Goal: Task Accomplishment & Management: Manage account settings

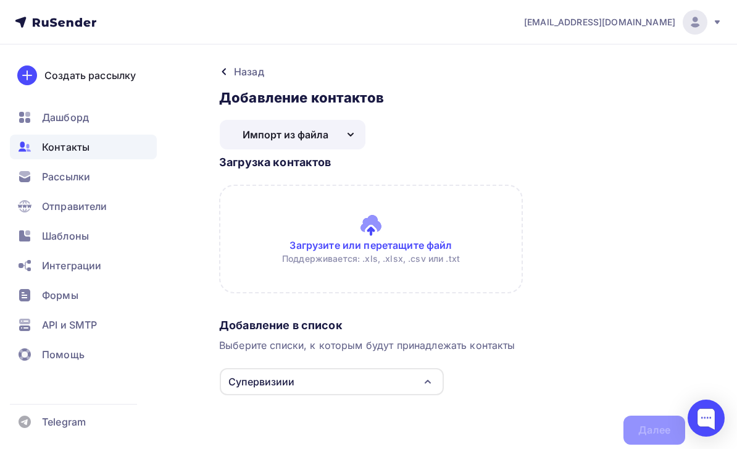
click at [379, 237] on input "file" at bounding box center [452, 239] width 466 height 109
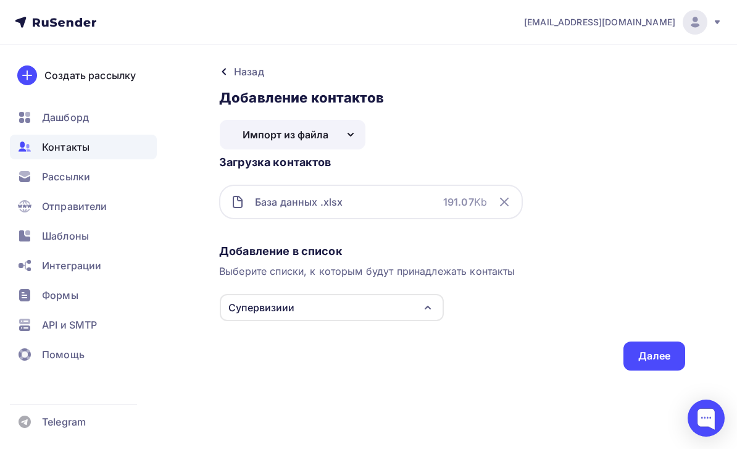
scroll to position [39, 0]
click at [422, 300] on icon "button" at bounding box center [427, 307] width 15 height 15
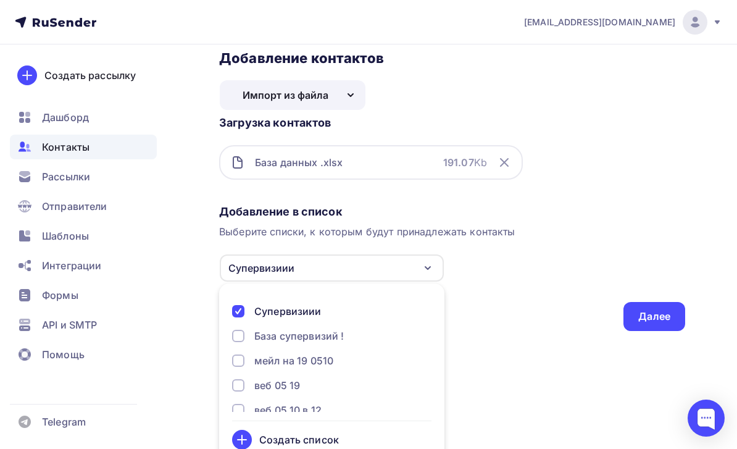
scroll to position [62, 0]
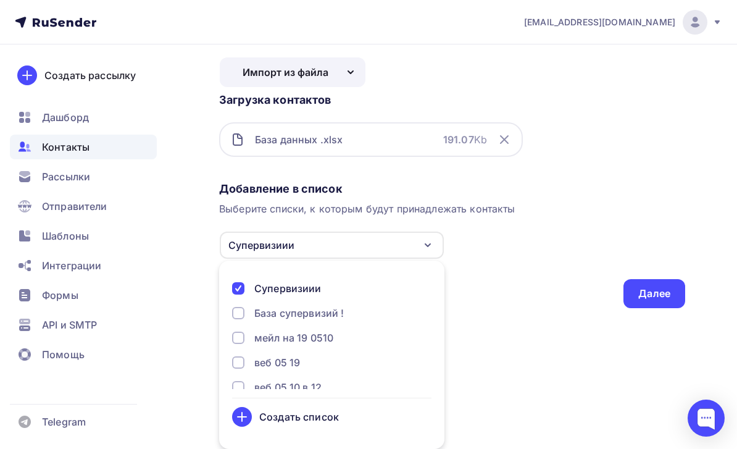
click at [346, 413] on div "Создать список" at bounding box center [331, 417] width 199 height 20
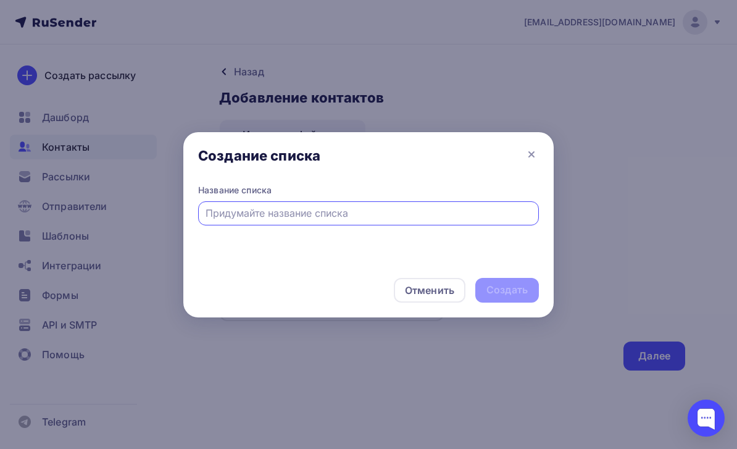
scroll to position [39, 0]
click at [238, 211] on input "text" at bounding box center [368, 212] width 326 height 15
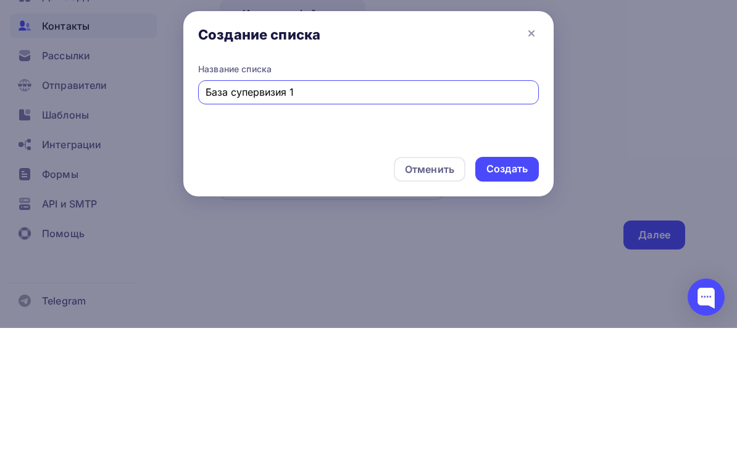
type input "База супервизия 1"
click at [526, 283] on div "Создать" at bounding box center [506, 290] width 41 height 14
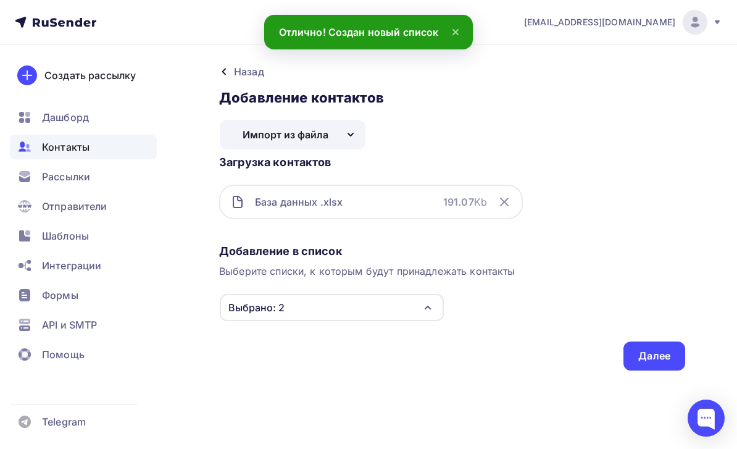
click at [386, 294] on div "Выбрано: 2" at bounding box center [332, 307] width 224 height 27
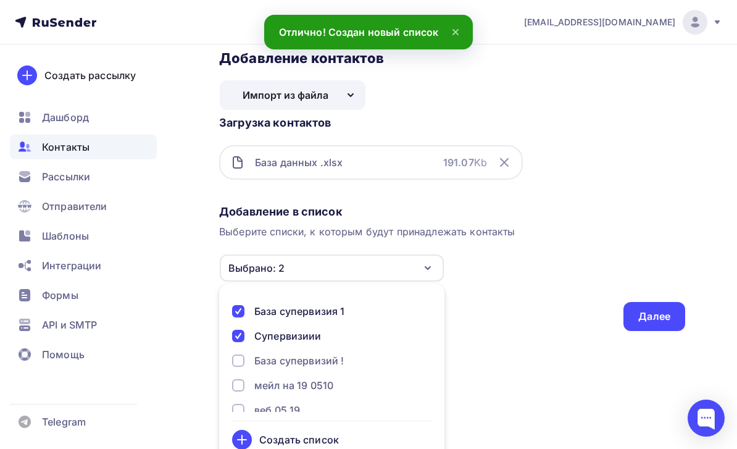
scroll to position [62, 0]
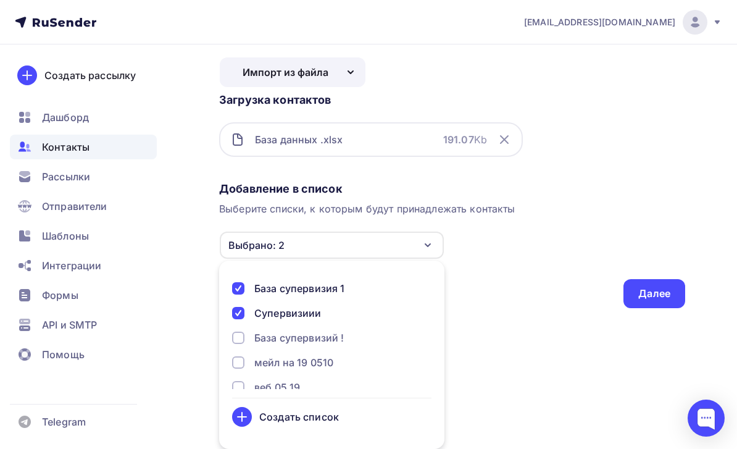
click at [310, 319] on div "Супервизиии" at bounding box center [287, 312] width 67 height 15
click at [645, 292] on div "Далее" at bounding box center [654, 293] width 32 height 14
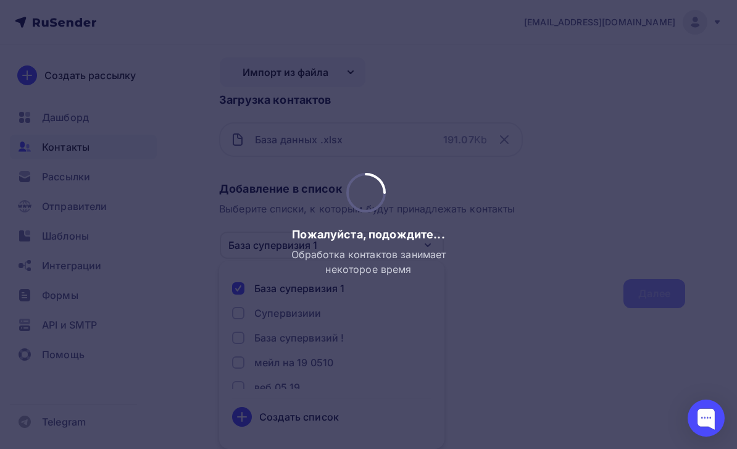
scroll to position [0, 0]
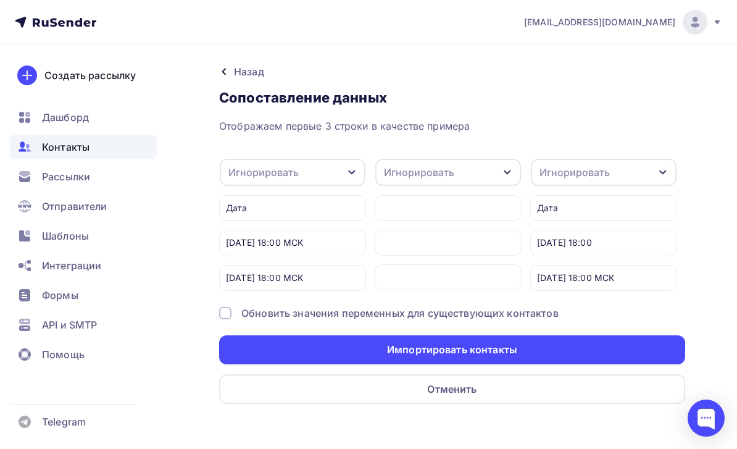
click at [557, 345] on div "Импортировать контакты" at bounding box center [452, 349] width 466 height 29
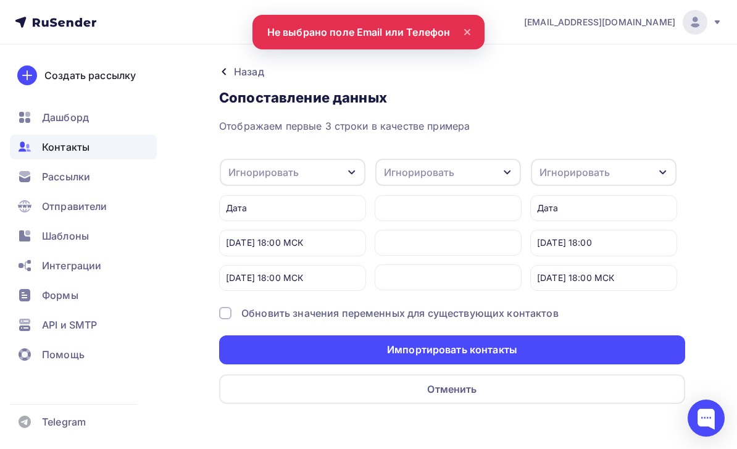
click at [470, 210] on div at bounding box center [448, 208] width 147 height 26
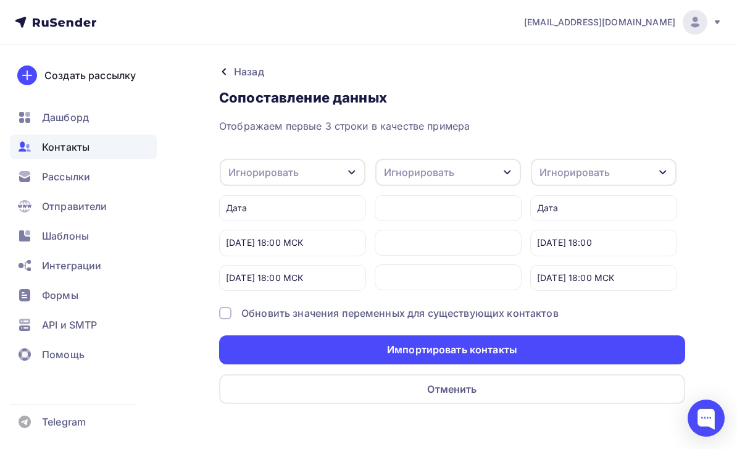
click at [502, 166] on div "Игнорировать" at bounding box center [448, 172] width 146 height 27
click at [421, 222] on div "Email" at bounding box center [425, 221] width 72 height 15
click at [336, 169] on div "Игнорировать" at bounding box center [293, 172] width 146 height 27
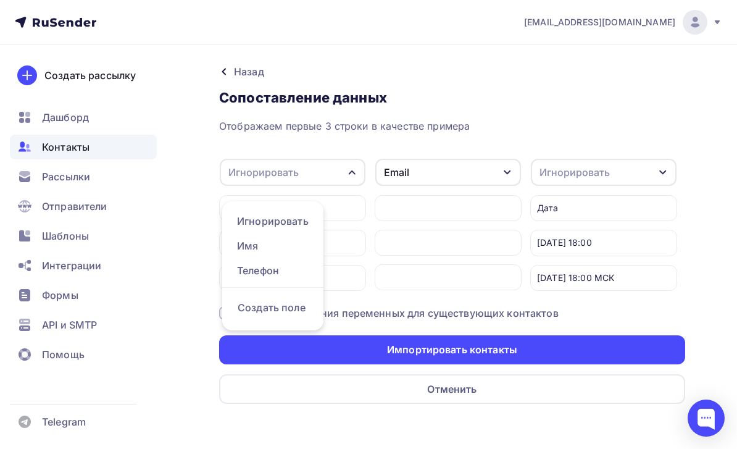
scroll to position [39, 0]
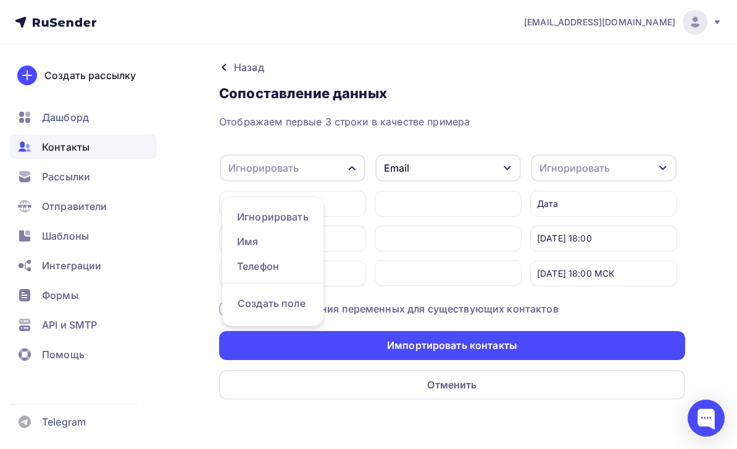
click at [607, 116] on div "Отображаем первые 3 строки в качестве примера Игнорировать Игнорировать Имя Тел…" at bounding box center [452, 256] width 466 height 285
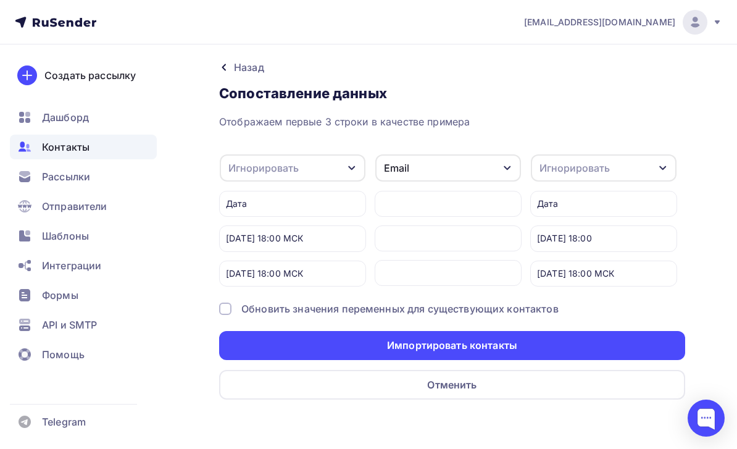
click at [613, 154] on div "Игнорировать" at bounding box center [604, 167] width 146 height 27
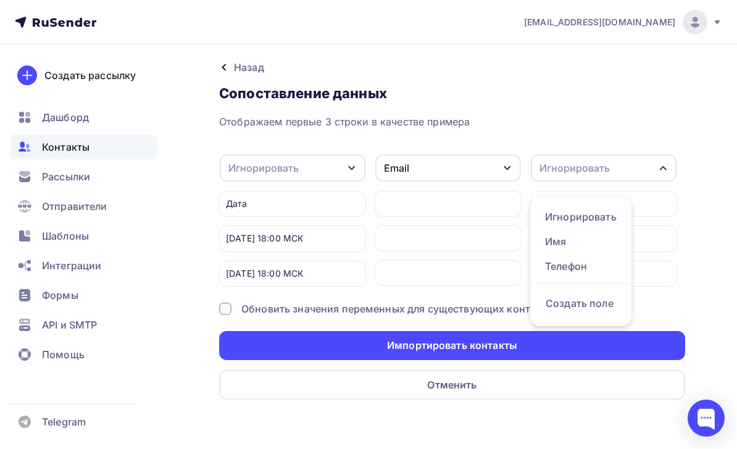
click at [645, 114] on div "Отображаем первые 3 строки в качестве примера" at bounding box center [452, 121] width 466 height 15
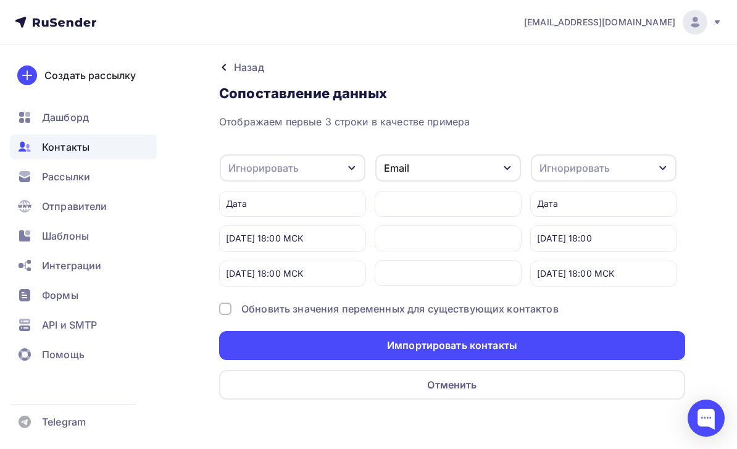
click at [554, 331] on div "Импортировать контакты" at bounding box center [452, 345] width 466 height 29
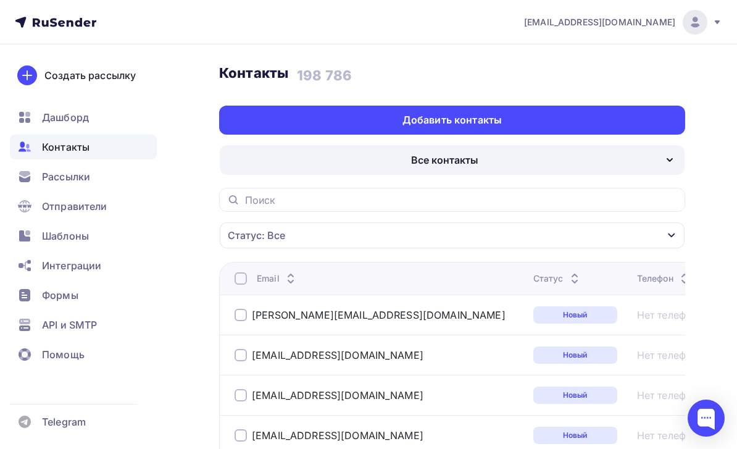
click at [655, 149] on div "Все контакты" at bounding box center [452, 160] width 465 height 30
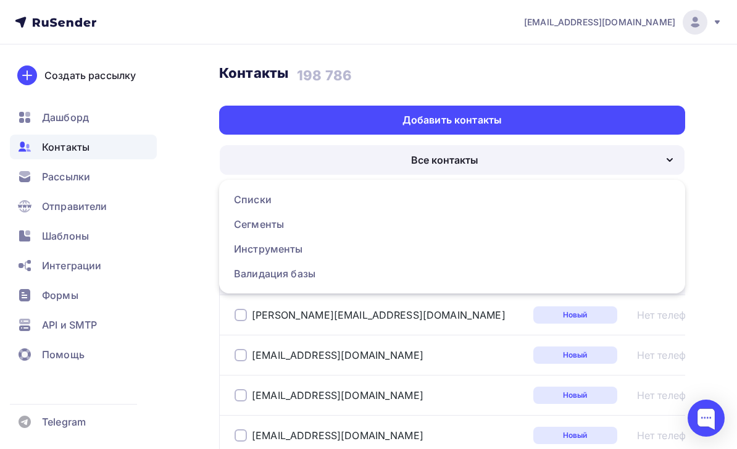
click at [244, 221] on div "Сегменты" at bounding box center [259, 224] width 50 height 15
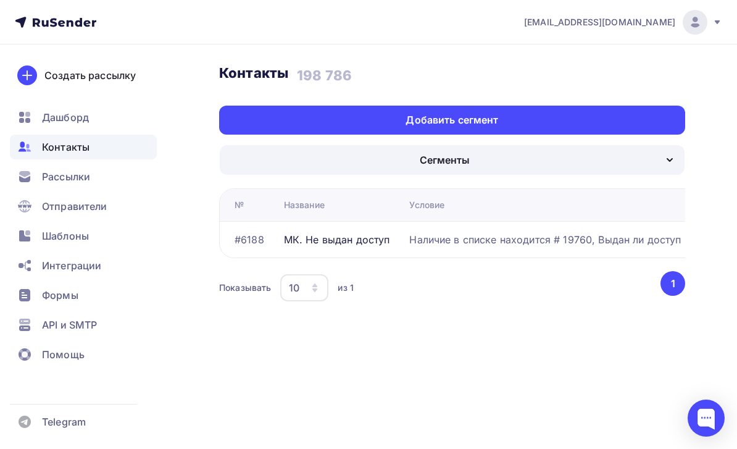
click at [668, 161] on icon "button" at bounding box center [669, 159] width 15 height 15
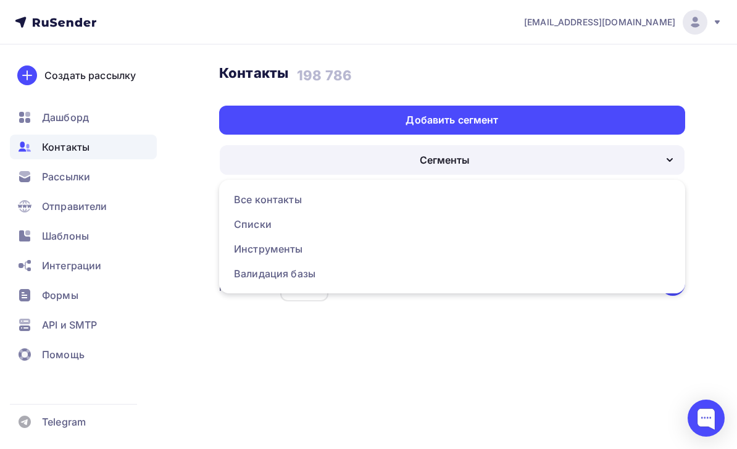
click at [247, 223] on div "Списки" at bounding box center [253, 224] width 38 height 15
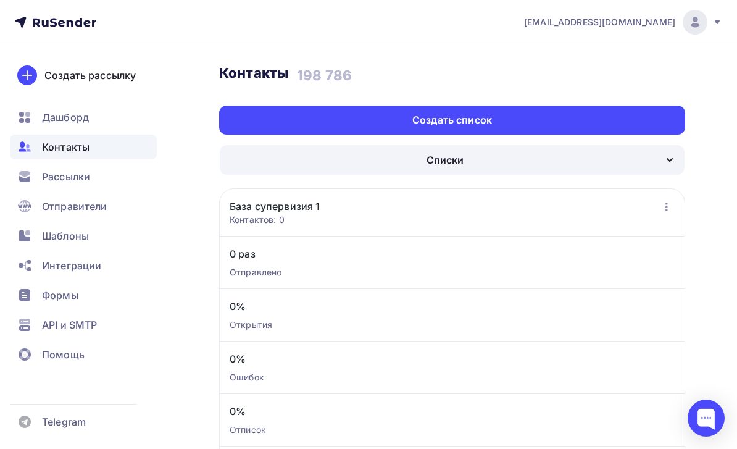
click at [663, 208] on icon "button" at bounding box center [666, 206] width 15 height 15
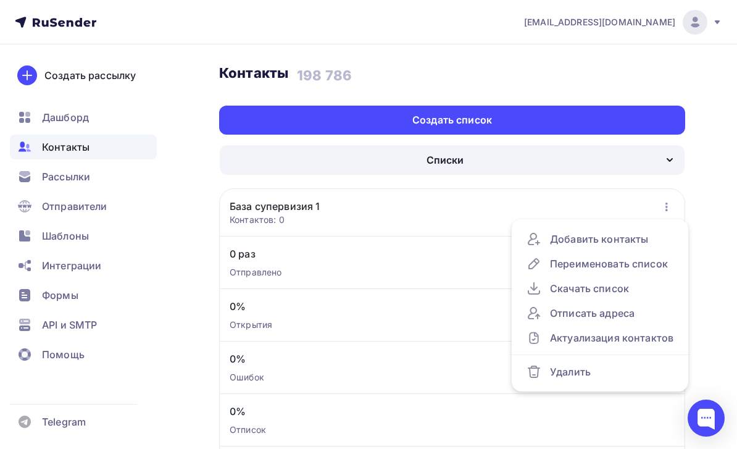
click at [577, 368] on div "Удалить" at bounding box center [599, 371] width 147 height 15
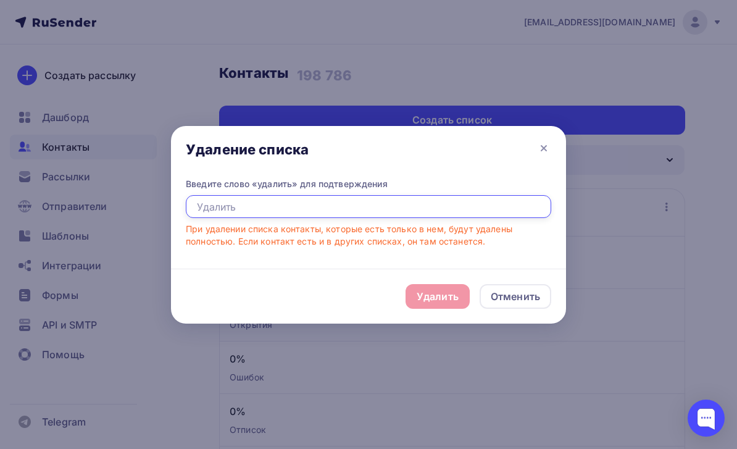
click at [520, 207] on input "text" at bounding box center [368, 206] width 365 height 23
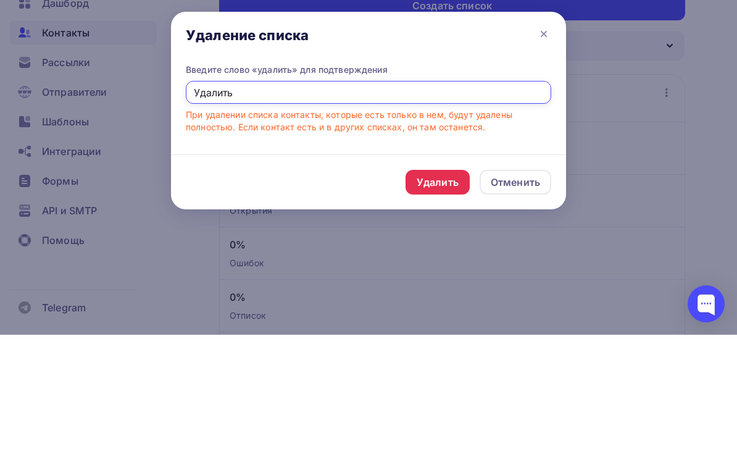
type input "Удалить"
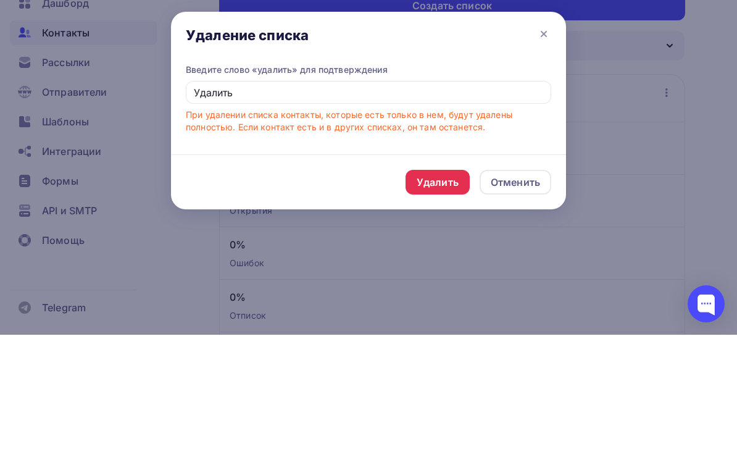
click at [440, 284] on div "Удалить" at bounding box center [437, 296] width 64 height 25
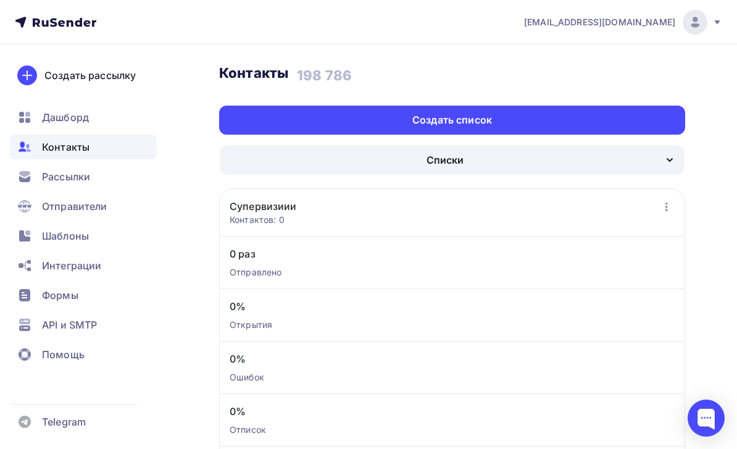
click at [501, 116] on div "Создать список" at bounding box center [452, 120] width 466 height 29
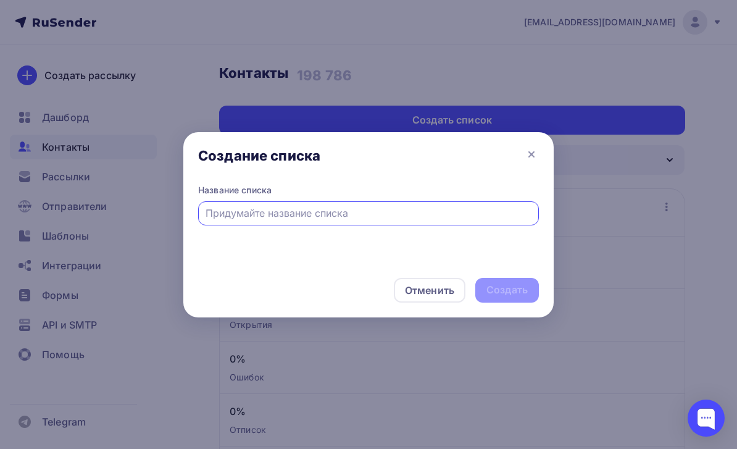
click at [536, 155] on icon at bounding box center [531, 154] width 15 height 15
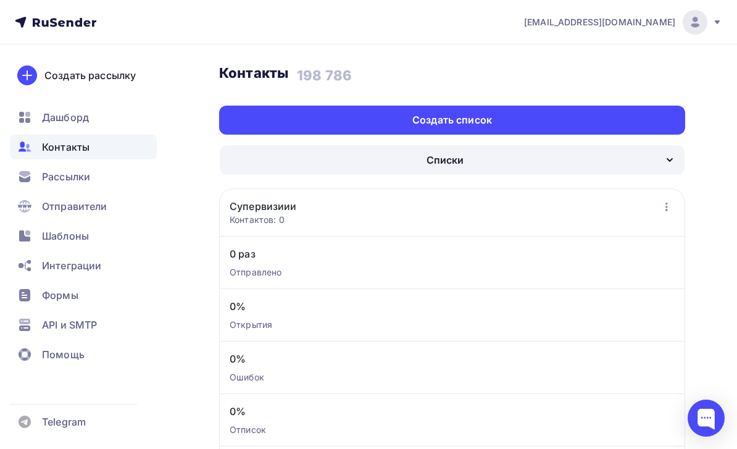
click at [666, 205] on icon "button" at bounding box center [666, 206] width 2 height 9
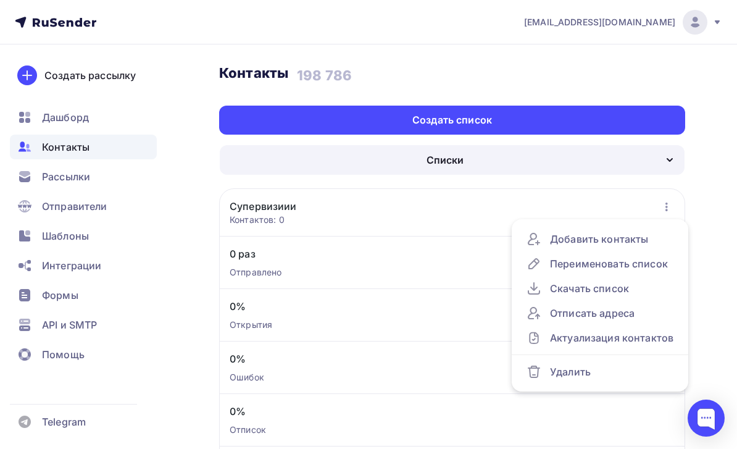
click at [597, 371] on div "Удалить" at bounding box center [599, 371] width 147 height 15
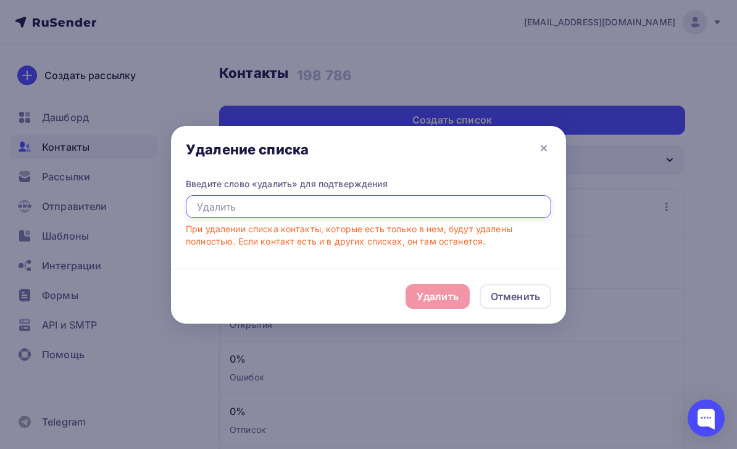
click at [547, 201] on input "text" at bounding box center [368, 206] width 365 height 23
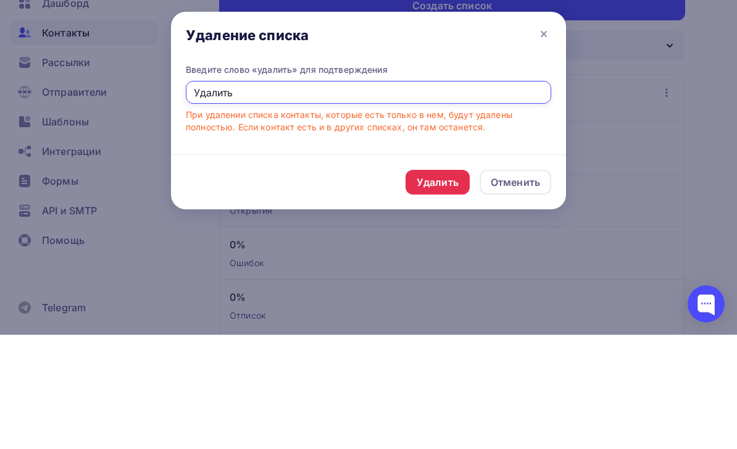
type input "Удалить"
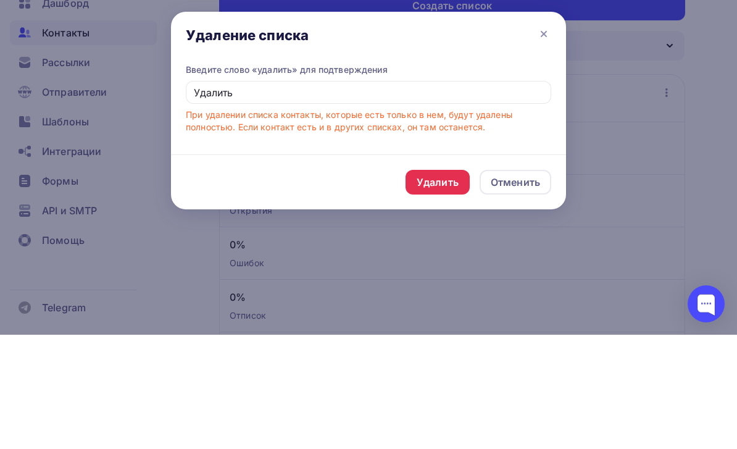
click at [441, 284] on div "Удалить" at bounding box center [437, 296] width 64 height 25
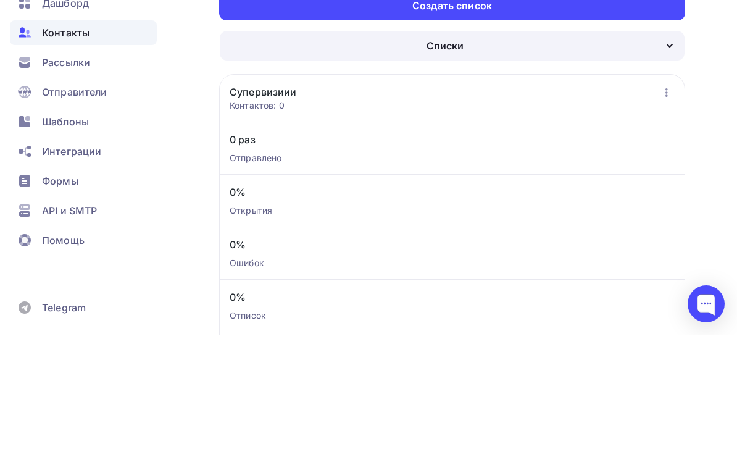
scroll to position [114, 0]
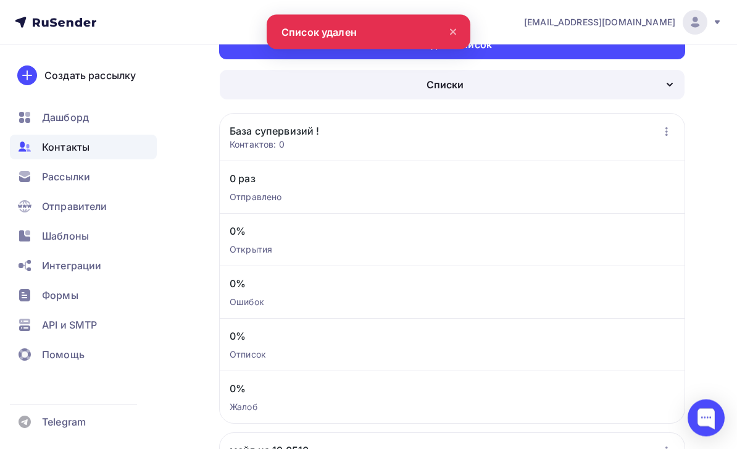
click at [668, 127] on icon "button" at bounding box center [666, 132] width 15 height 15
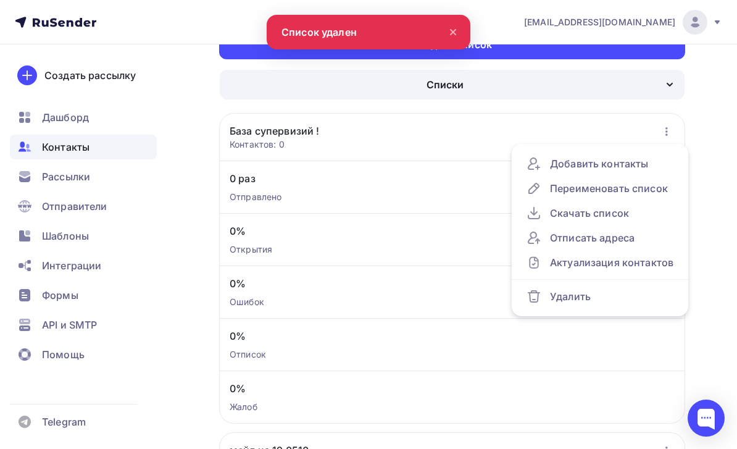
click at [617, 299] on div "Удалить" at bounding box center [599, 296] width 147 height 15
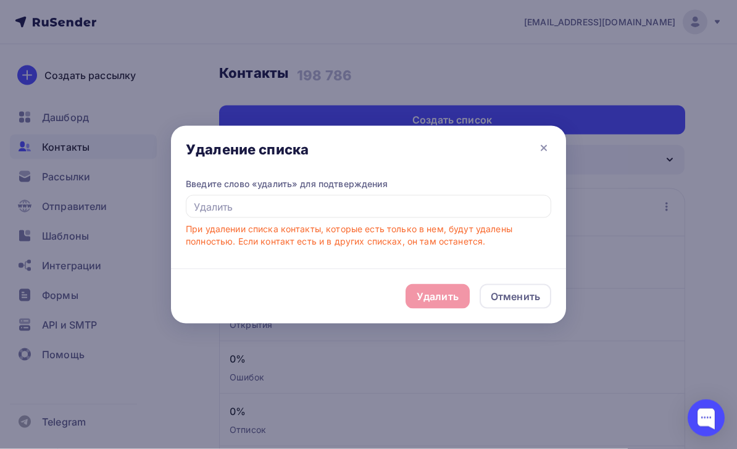
scroll to position [0, 0]
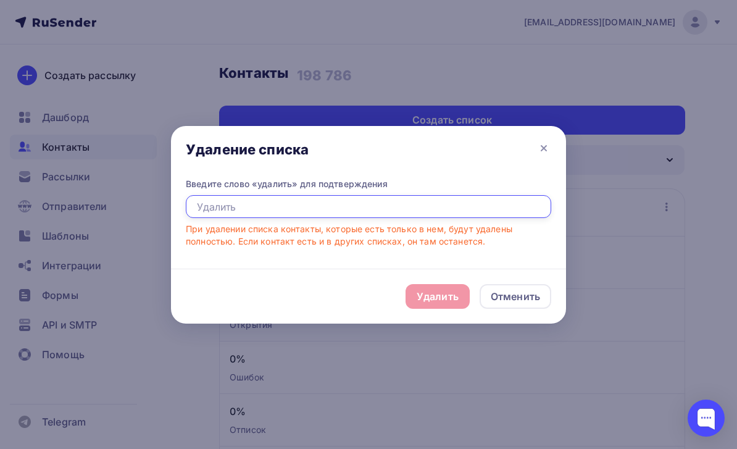
click at [317, 208] on input "text" at bounding box center [368, 206] width 365 height 23
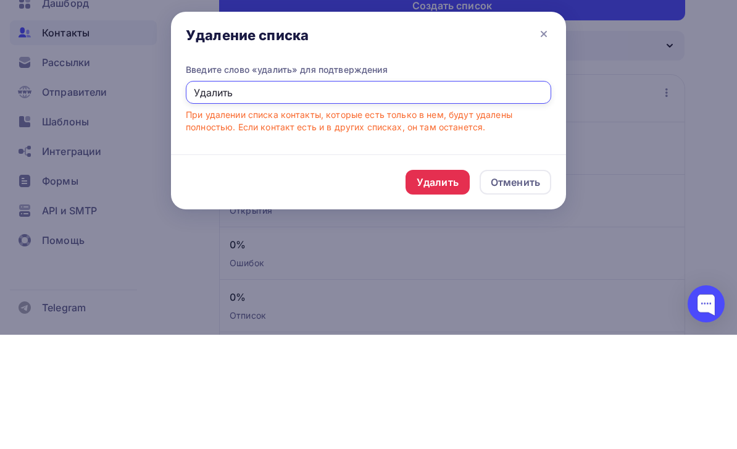
type input "Удалить"
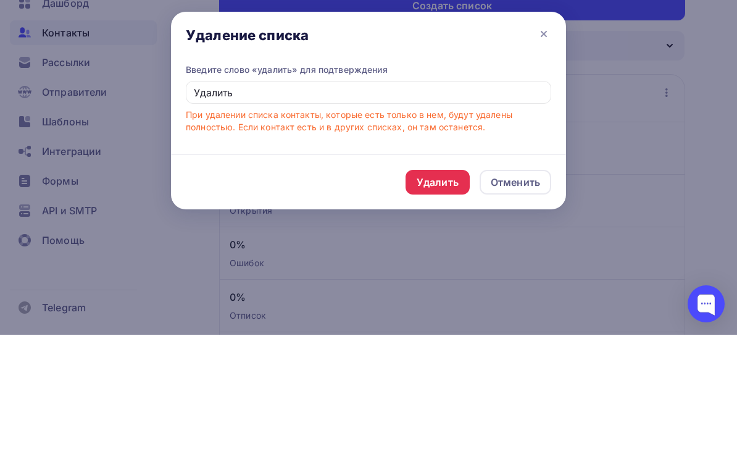
click at [450, 289] on div "Удалить" at bounding box center [438, 296] width 42 height 15
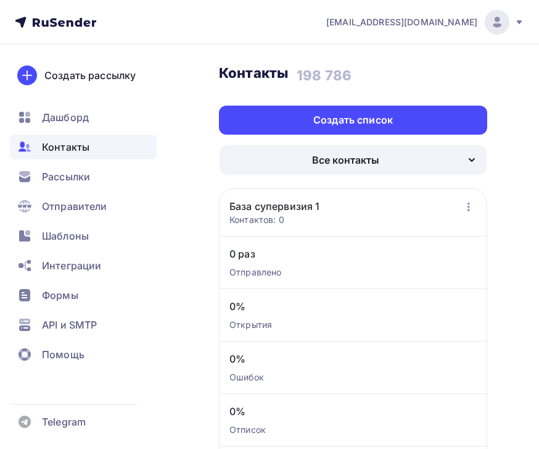
click at [468, 127] on div "Создать список" at bounding box center [353, 120] width 268 height 29
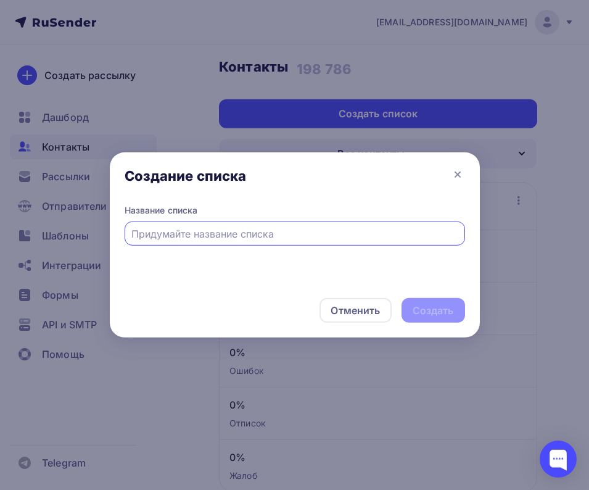
click at [458, 173] on icon at bounding box center [457, 174] width 15 height 15
